Goal: Book appointment/travel/reservation

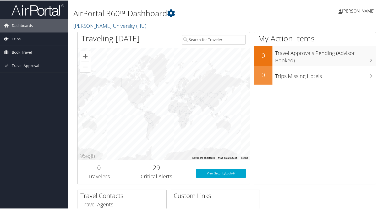
click at [14, 40] on span "Trips" at bounding box center [16, 38] width 9 height 13
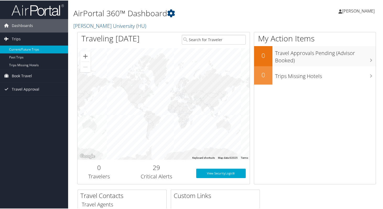
click at [22, 47] on link "Current/Future Trips" at bounding box center [34, 49] width 68 height 8
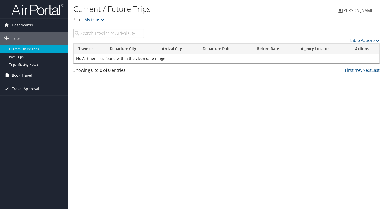
click at [24, 74] on span "Book Travel" at bounding box center [22, 75] width 20 height 13
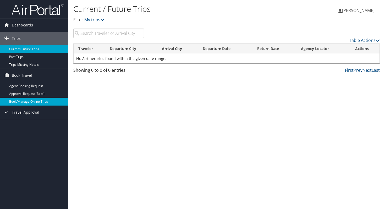
click at [23, 101] on link "Book/Manage Online Trips" at bounding box center [34, 102] width 68 height 8
